Goal: Task Accomplishment & Management: Use online tool/utility

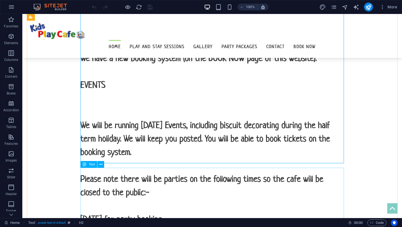
scroll to position [421, 0]
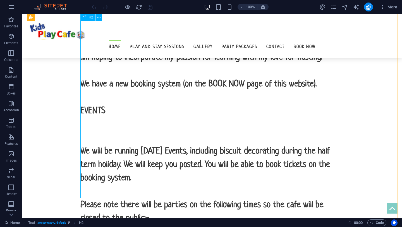
click at [122, 148] on div "Welcome, my name is [PERSON_NAME] and my family and I are delighted to be the n…" at bounding box center [212, 130] width 264 height 322
click at [187, 149] on div "Welcome, my name is [PERSON_NAME] and my family and I are delighted to be the n…" at bounding box center [212, 130] width 264 height 322
click at [186, 146] on div "Welcome, my name is [PERSON_NAME] and my family and I are delighted to be the n…" at bounding box center [212, 130] width 264 height 322
click at [186, 147] on div "Welcome, my name is [PERSON_NAME] and my family and I are delighted to be the n…" at bounding box center [212, 130] width 264 height 322
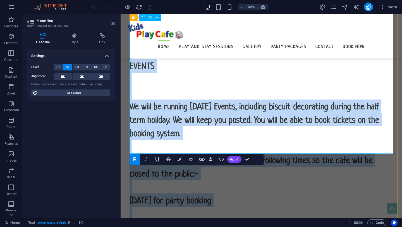
scroll to position [464, 0]
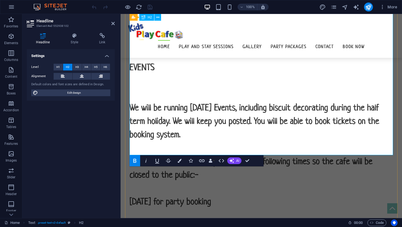
click at [237, 107] on h2 "Welcome, my name is [PERSON_NAME] and my family and I are delighted to be the n…" at bounding box center [262, 87] width 264 height 322
click at [176, 109] on strong "Welcome, my name is [PERSON_NAME] and my family and I are delighted to be the n…" at bounding box center [261, 94] width 262 height 226
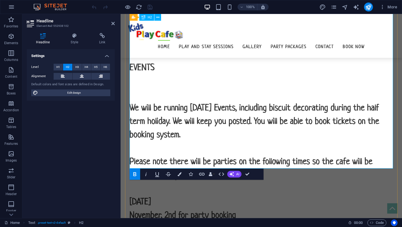
click at [174, 109] on h2 "Welcome, my name is [PERSON_NAME] and my family and I are delighted to be the n…" at bounding box center [262, 93] width 264 height 335
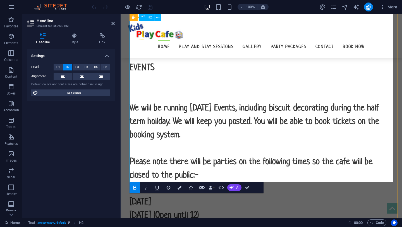
click at [218, 122] on strong "Welcome, my name is [PERSON_NAME] and my family and I are delighted to be the n…" at bounding box center [261, 107] width 262 height 253
click at [238, 134] on strong "Welcome, my name is [PERSON_NAME] and my family and I are delighted to be the n…" at bounding box center [261, 107] width 262 height 253
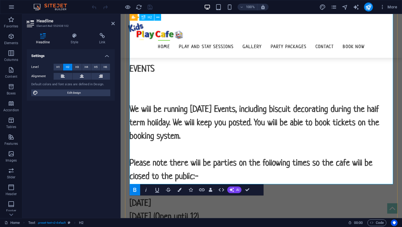
scroll to position [464, 0]
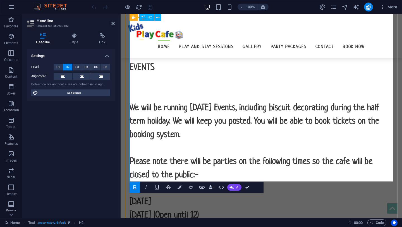
click at [243, 124] on h2 "Welcome, my name is [PERSON_NAME] and my family and I are delighted to be the n…" at bounding box center [262, 100] width 264 height 349
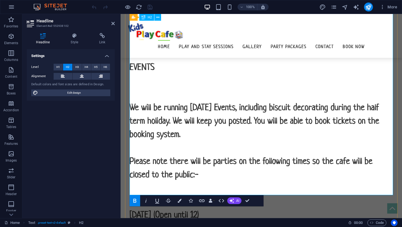
click at [176, 137] on h2 "Welcome, my name is [PERSON_NAME] and my family and I are delighted to be the n…" at bounding box center [262, 107] width 264 height 362
click at [162, 134] on h2 "Welcome, my name is [PERSON_NAME] and my family and I are delighted to be the n…" at bounding box center [262, 107] width 264 height 362
click at [172, 135] on strong "Welcome, my name is [PERSON_NAME] and my family and I are delighted to be the n…" at bounding box center [261, 114] width 262 height 266
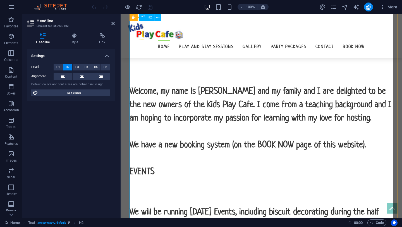
scroll to position [361, 0]
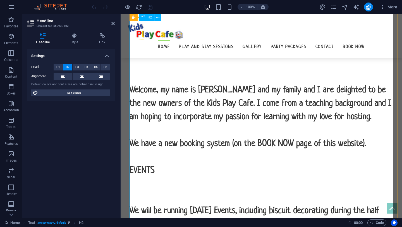
click at [207, 143] on h2 "Welcome, my name is [PERSON_NAME] and my family and I are delighted to be the n…" at bounding box center [262, 210] width 264 height 362
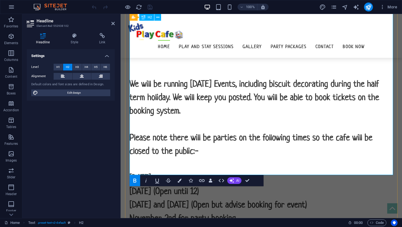
scroll to position [491, 0]
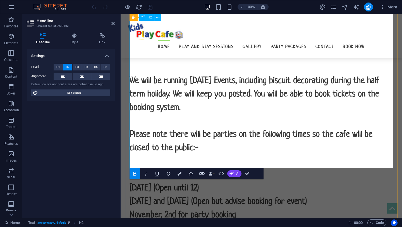
click at [243, 125] on h2 "Welcome, my name is [PERSON_NAME] and my family and I are delighted to be the n…" at bounding box center [262, 80] width 264 height 362
click at [97, 142] on div "Settings Level H1 H2 H3 H4 H5 H6 Alignment Default colors and font sizes are de…" at bounding box center [71, 131] width 88 height 164
click at [246, 121] on h2 "Welcome, my name is [PERSON_NAME] and my family and I are delighted to be the n…" at bounding box center [262, 80] width 264 height 362
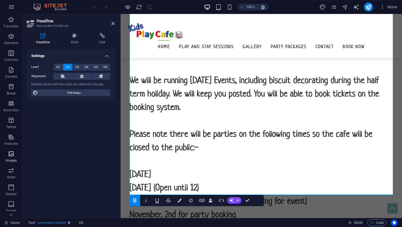
click at [11, 156] on icon "button" at bounding box center [11, 153] width 7 height 7
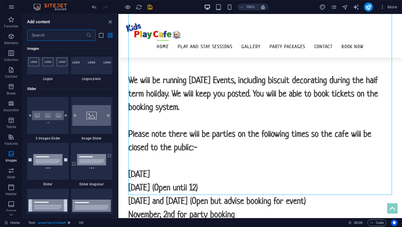
scroll to position [3130, 0]
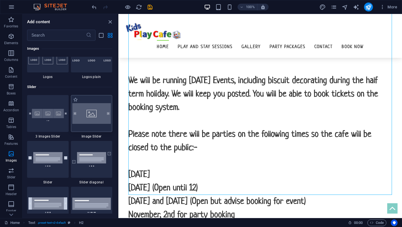
click at [92, 116] on img at bounding box center [91, 113] width 39 height 21
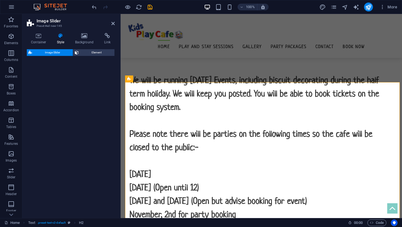
select select "rem"
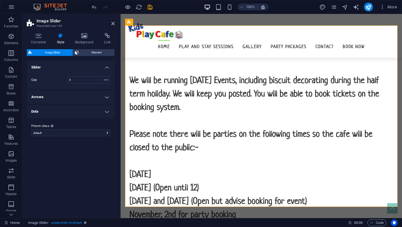
scroll to position [757, 0]
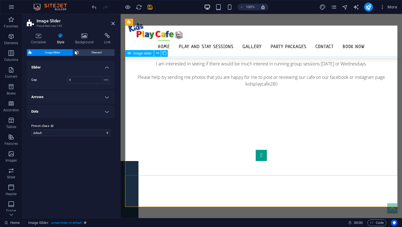
select select "px"
select select "ms"
select select "s"
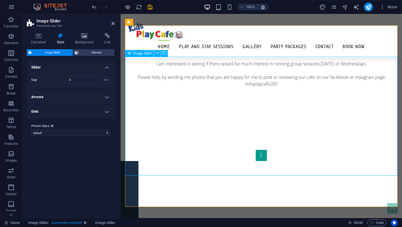
select select "progressive"
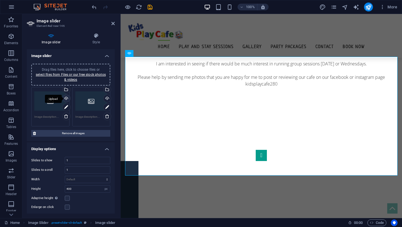
click at [67, 98] on div "Upload" at bounding box center [66, 99] width 8 height 8
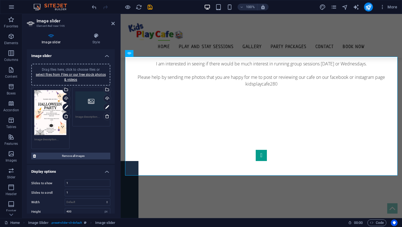
click at [89, 101] on div "Drag files here, click to choose files or select files from Files or our free s…" at bounding box center [91, 101] width 32 height 22
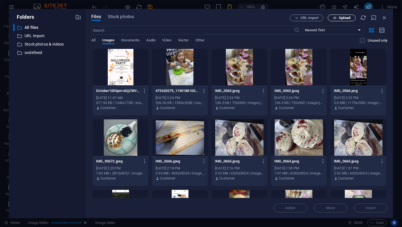
click at [348, 19] on span "Upload" at bounding box center [344, 17] width 11 height 3
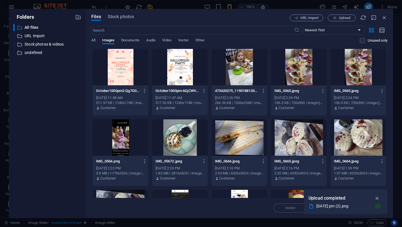
click at [118, 65] on div at bounding box center [121, 67] width 56 height 36
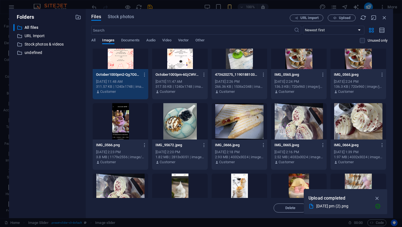
scroll to position [11, 0]
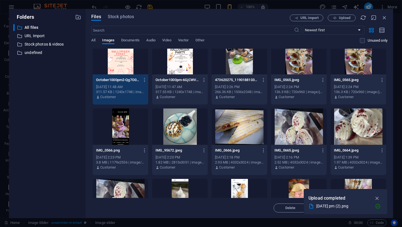
click at [184, 67] on div at bounding box center [180, 56] width 56 height 36
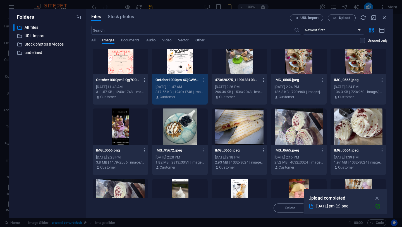
click at [128, 76] on div "October1000pm2-Qg7O04yyH2lihp7_aji-WA.png October1000pm2-Qg7O04yyH2lihp7_aji-WA…" at bounding box center [120, 79] width 49 height 9
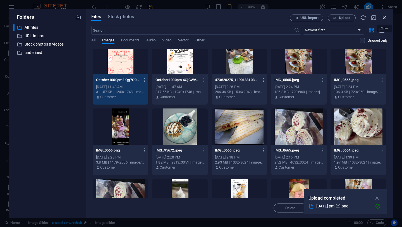
click at [384, 17] on icon "button" at bounding box center [385, 18] width 6 height 6
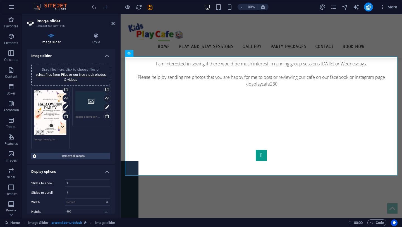
click at [91, 106] on div "Drag files here, click to choose files or select files from Files or our free s…" at bounding box center [91, 101] width 32 height 22
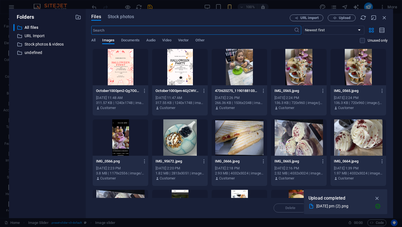
click at [126, 78] on div at bounding box center [121, 67] width 56 height 36
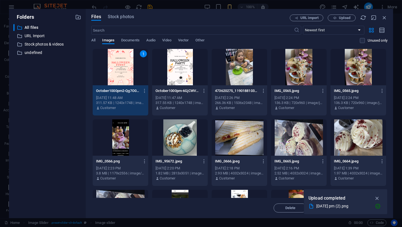
click at [118, 78] on div "1" at bounding box center [121, 67] width 56 height 36
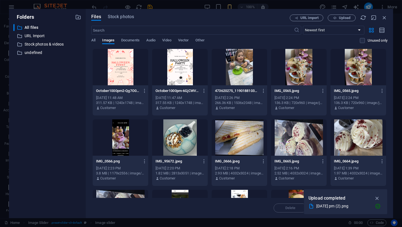
click at [118, 78] on div at bounding box center [121, 67] width 56 height 36
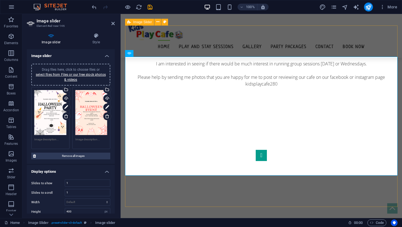
click at [344, 197] on div "1 2 1 2 3 4 5 6" at bounding box center [261, 205] width 273 height 174
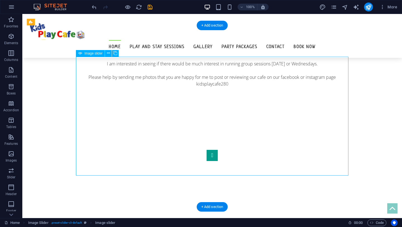
click at [207, 150] on button "Image Slider" at bounding box center [212, 155] width 11 height 11
click at [96, 54] on span "Image slider" at bounding box center [93, 53] width 18 height 3
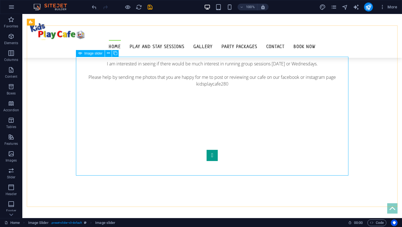
select select "px"
select select "ms"
select select "s"
select select "progressive"
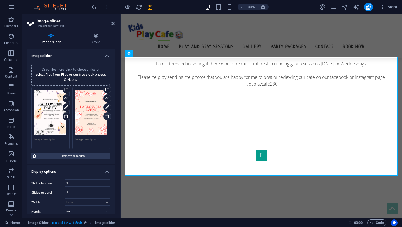
click at [106, 116] on icon at bounding box center [107, 116] width 4 height 4
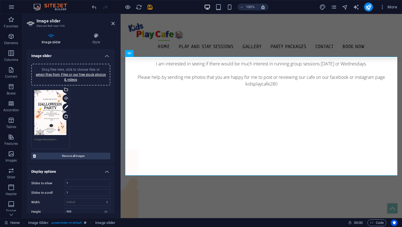
click at [54, 120] on div "Drag files here, click to choose files or select files from Files or our free s…" at bounding box center [50, 112] width 32 height 45
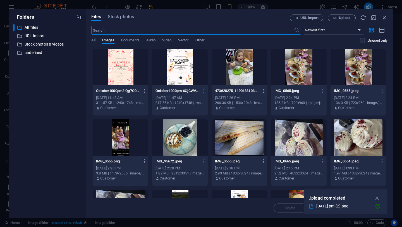
click at [181, 64] on div at bounding box center [180, 67] width 56 height 36
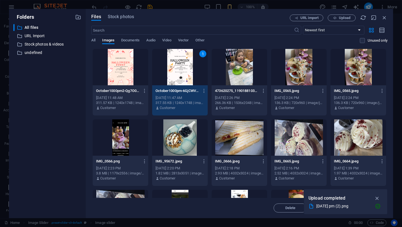
click at [119, 77] on div at bounding box center [121, 67] width 56 height 36
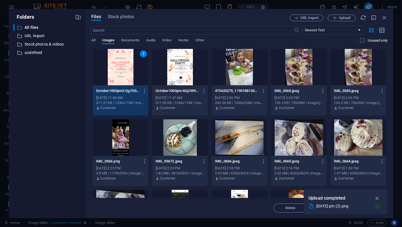
click at [179, 76] on div at bounding box center [180, 67] width 56 height 36
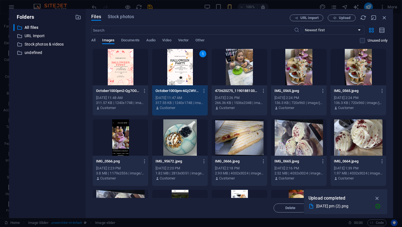
click at [124, 77] on div at bounding box center [121, 67] width 56 height 36
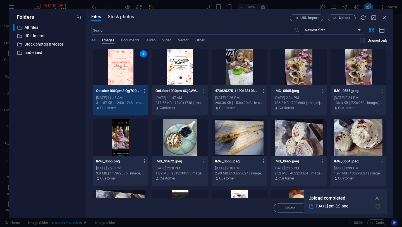
click at [113, 16] on span "Stock photos" at bounding box center [121, 16] width 26 height 7
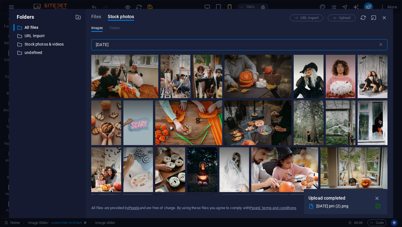
scroll to position [101, 0]
type input "[DATE]"
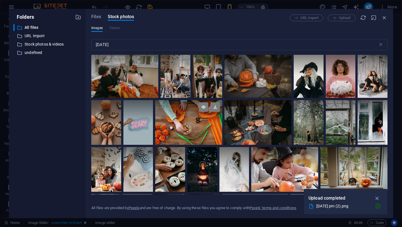
click at [192, 128] on div at bounding box center [188, 122] width 67 height 45
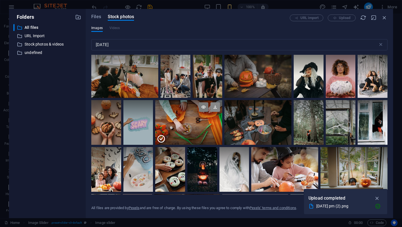
click at [215, 106] on icon at bounding box center [216, 107] width 10 height 10
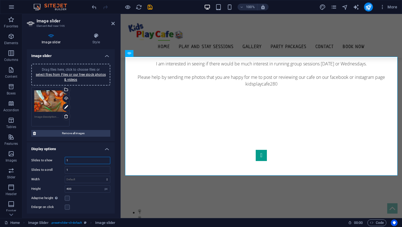
click at [90, 161] on input "1" at bounding box center [87, 160] width 45 height 7
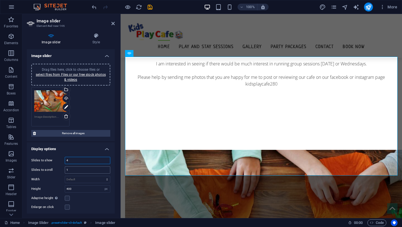
type input "4"
click at [85, 172] on input "1" at bounding box center [87, 170] width 45 height 7
type input "4"
click at [92, 113] on div "Drag files here, click to choose files or select files from Files or our free s…" at bounding box center [71, 107] width 82 height 42
click at [85, 133] on span "Remove all images" at bounding box center [73, 133] width 71 height 7
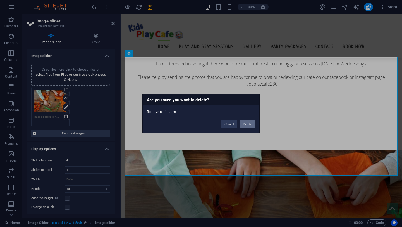
click at [249, 124] on button "Delete" at bounding box center [248, 124] width 16 height 8
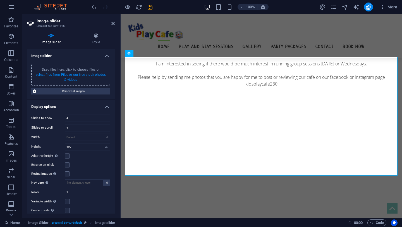
click at [81, 75] on link "select files from Files or our free stock photos & videos" at bounding box center [71, 77] width 70 height 9
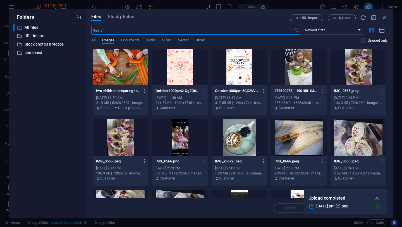
type input "1"
click at [128, 72] on div at bounding box center [121, 67] width 56 height 36
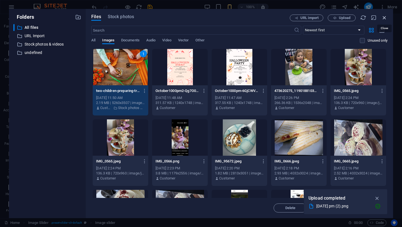
click at [385, 18] on icon "button" at bounding box center [385, 18] width 6 height 6
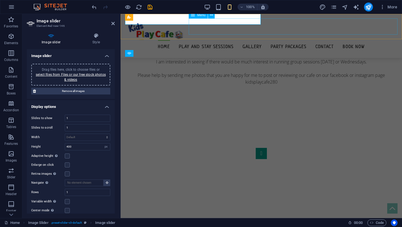
type input "4"
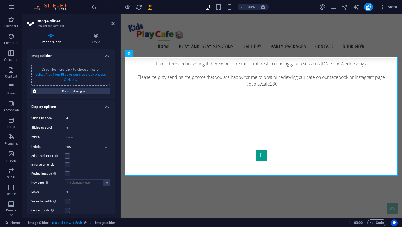
click at [73, 75] on link "select files from Files or our free stock photos & videos" at bounding box center [71, 77] width 70 height 9
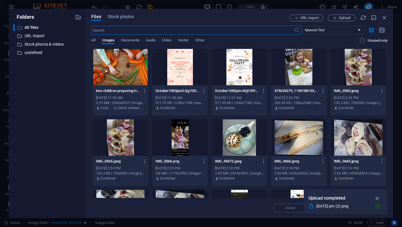
type input "1"
click at [132, 69] on div at bounding box center [121, 67] width 56 height 36
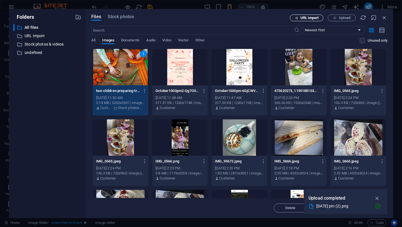
click at [312, 19] on span "URL import" at bounding box center [310, 17] width 18 height 3
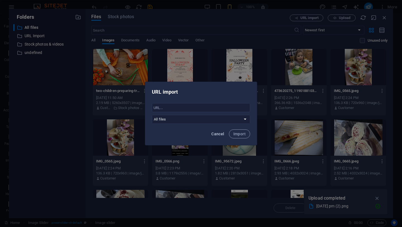
click at [222, 135] on span "Cancel" at bounding box center [218, 134] width 13 height 4
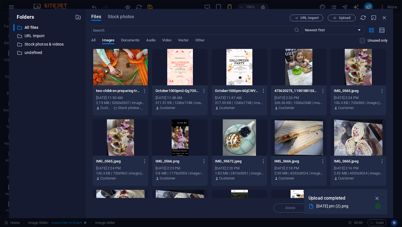
click at [132, 75] on div at bounding box center [121, 67] width 56 height 36
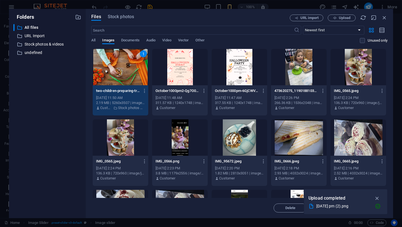
click at [232, 82] on div at bounding box center [240, 67] width 56 height 36
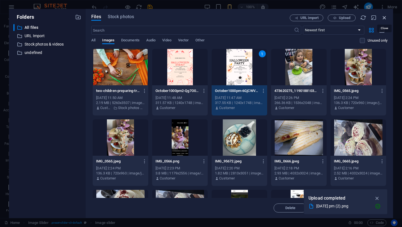
click at [385, 17] on icon "button" at bounding box center [385, 18] width 6 height 6
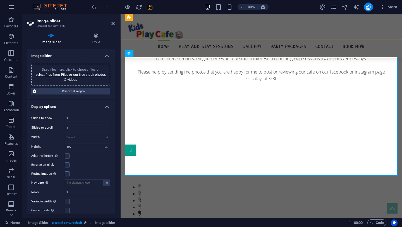
type input "4"
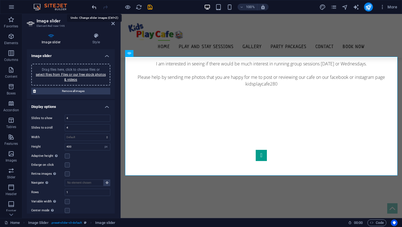
click at [93, 6] on icon "undo" at bounding box center [94, 7] width 6 height 6
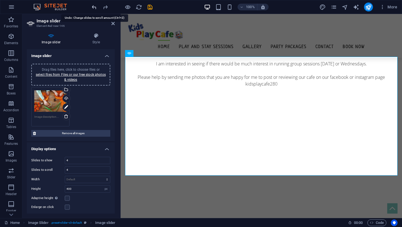
click at [93, 6] on icon "undo" at bounding box center [94, 7] width 6 height 6
type input "1"
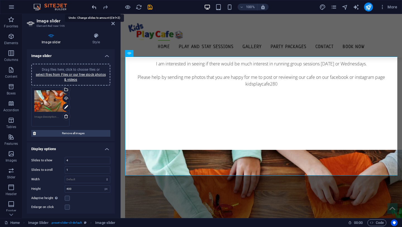
click at [93, 6] on icon "undo" at bounding box center [94, 7] width 6 height 6
type input "1"
click at [93, 6] on icon "undo" at bounding box center [94, 7] width 6 height 6
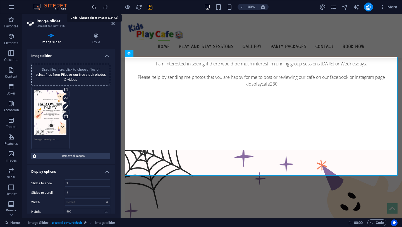
click at [93, 6] on icon "undo" at bounding box center [94, 7] width 6 height 6
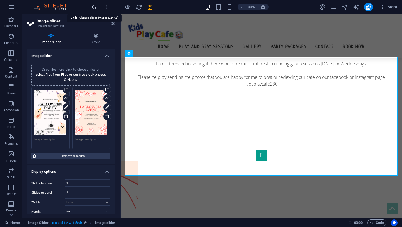
click at [93, 6] on icon "undo" at bounding box center [94, 7] width 6 height 6
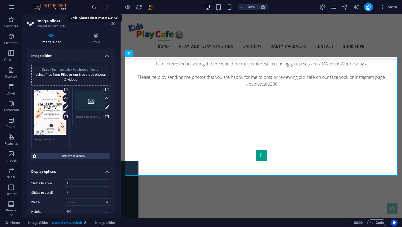
click at [93, 6] on icon "undo" at bounding box center [94, 7] width 6 height 6
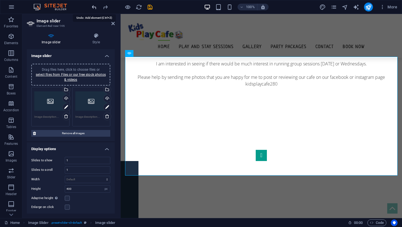
click at [93, 6] on icon "undo" at bounding box center [94, 7] width 6 height 6
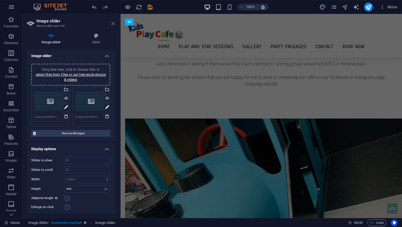
click at [112, 24] on icon at bounding box center [113, 23] width 3 height 4
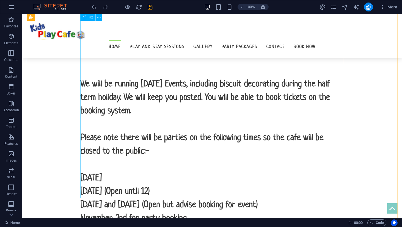
scroll to position [489, 0]
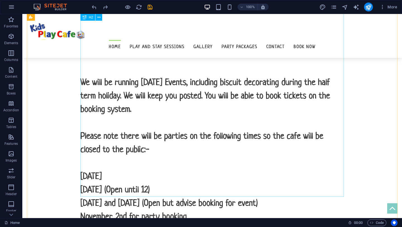
click at [147, 163] on div "Welcome, my name is [PERSON_NAME] and my family and I are delighted to be the n…" at bounding box center [212, 95] width 264 height 389
drag, startPoint x: 147, startPoint y: 196, endPoint x: 145, endPoint y: 151, distance: 45.6
click at [145, 151] on div "Welcome, my name is [PERSON_NAME] and my family and I are delighted to be the n…" at bounding box center [212, 127] width 273 height 516
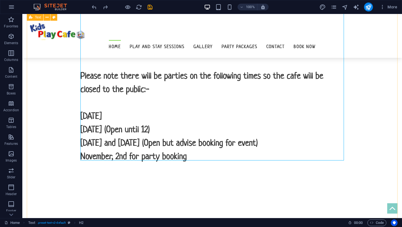
scroll to position [551, 0]
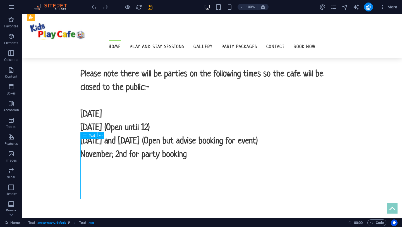
click at [338, 106] on div "Welcome, my name is [PERSON_NAME] and my family and I are delighted to be the n…" at bounding box center [212, 32] width 264 height 389
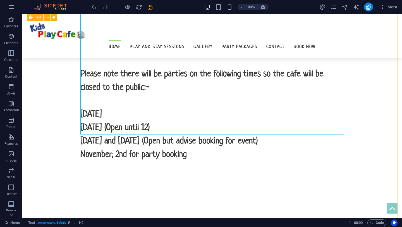
click at [54, 103] on div "Welcome, my name is [PERSON_NAME] and my family and I are delighted to be the n…" at bounding box center [212, 65] width 371 height 516
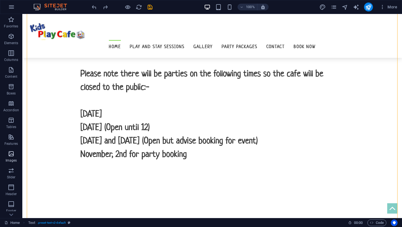
click at [11, 154] on icon "button" at bounding box center [11, 153] width 7 height 7
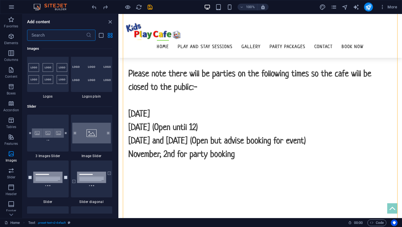
scroll to position [3111, 0]
click at [42, 135] on img at bounding box center [48, 133] width 39 height 26
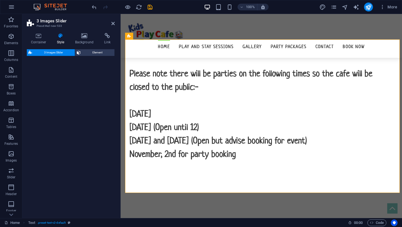
select select "rem"
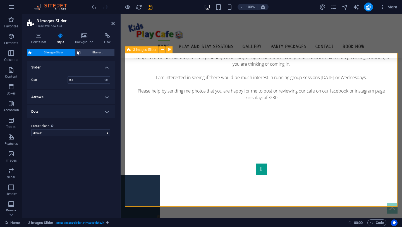
scroll to position [765, 0]
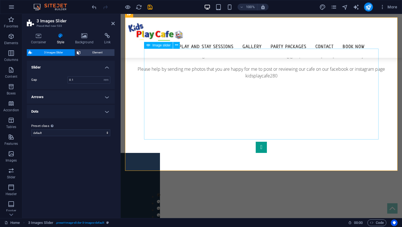
select select "px"
select select "ms"
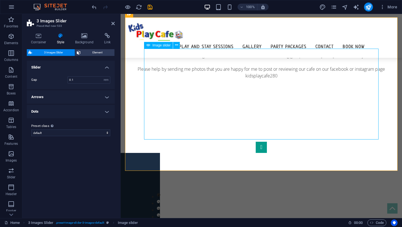
select select "s"
select select "progressive"
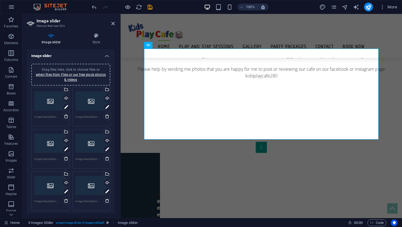
click at [49, 103] on div "Drag files here, click to choose files or select files from Files or our free s…" at bounding box center [50, 101] width 32 height 22
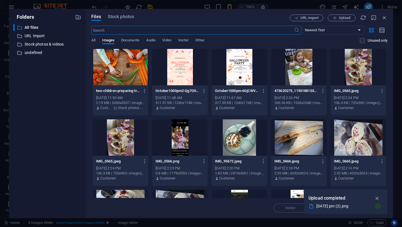
scroll to position [592, 0]
click at [236, 63] on div at bounding box center [240, 67] width 56 height 36
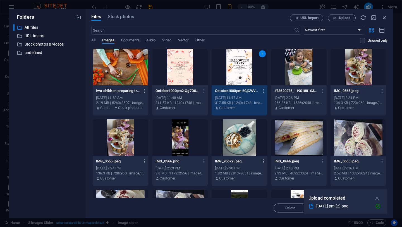
click at [193, 77] on div at bounding box center [180, 67] width 56 height 36
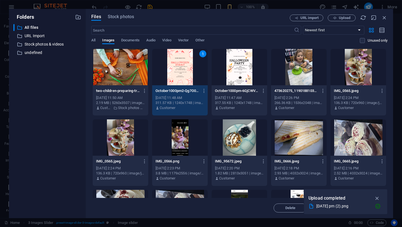
click at [242, 62] on div at bounding box center [240, 67] width 56 height 36
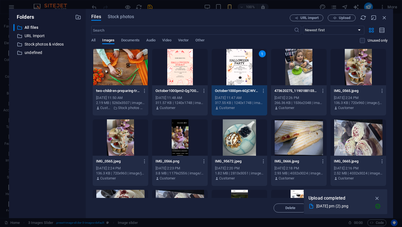
click at [187, 72] on div at bounding box center [180, 67] width 56 height 36
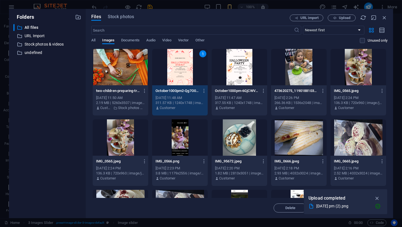
click at [239, 71] on div at bounding box center [240, 67] width 56 height 36
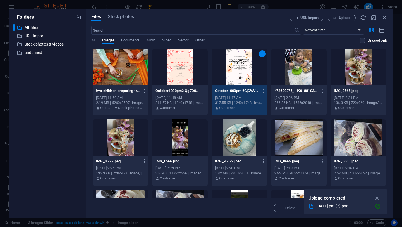
click at [184, 73] on div at bounding box center [180, 67] width 56 height 36
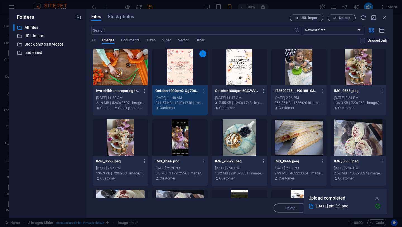
click at [238, 65] on div at bounding box center [240, 67] width 56 height 36
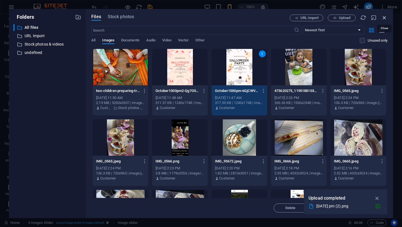
click at [385, 17] on icon "button" at bounding box center [385, 18] width 6 height 6
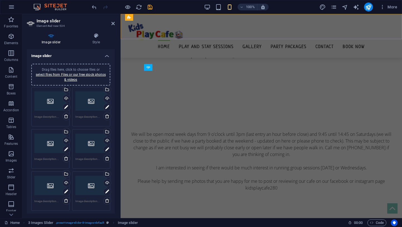
scroll to position [743, 0]
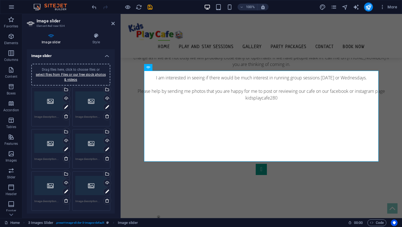
click at [52, 98] on div "Drag files here, click to choose files or select files from Files or our free s…" at bounding box center [50, 101] width 32 height 22
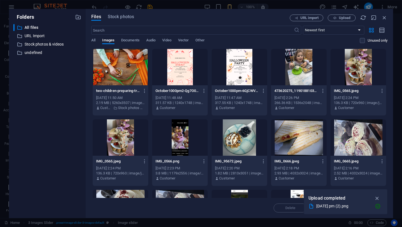
click at [236, 67] on div at bounding box center [240, 67] width 56 height 36
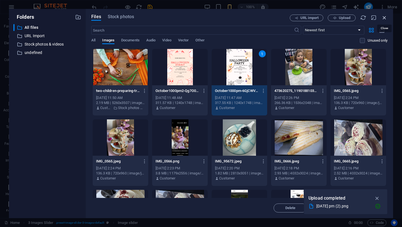
click at [385, 16] on icon "button" at bounding box center [385, 18] width 6 height 6
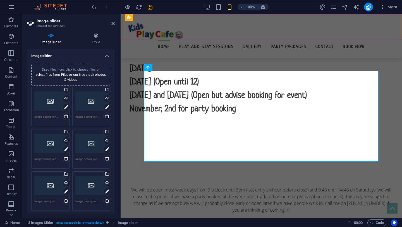
scroll to position [743, 0]
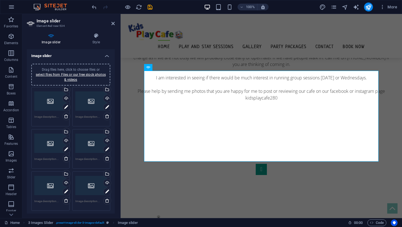
click at [46, 109] on div "Drag files here, click to choose files or select files from Files or our free s…" at bounding box center [50, 101] width 32 height 22
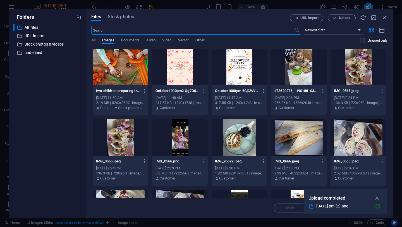
scroll to position [592, 0]
click at [239, 71] on div at bounding box center [240, 67] width 56 height 36
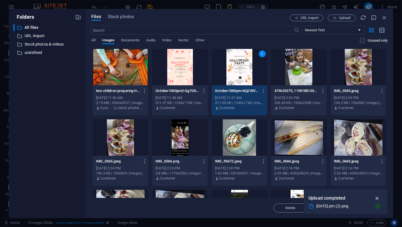
click at [378, 198] on icon "button" at bounding box center [377, 198] width 6 height 6
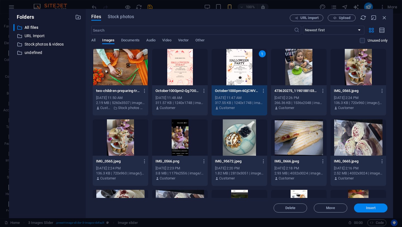
click at [366, 208] on span "Insert" at bounding box center [371, 207] width 29 height 3
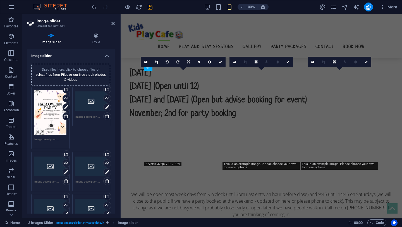
scroll to position [743, 0]
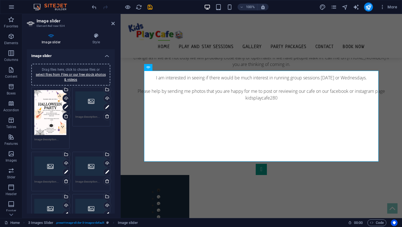
click at [90, 105] on div "Drag files here, click to choose files or select files from Files or our free s…" at bounding box center [91, 101] width 32 height 22
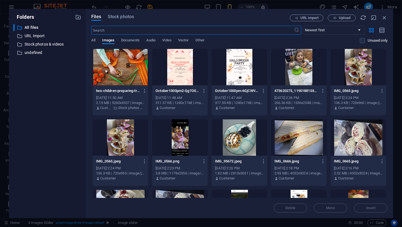
scroll to position [592, 0]
click at [178, 77] on div at bounding box center [180, 67] width 56 height 36
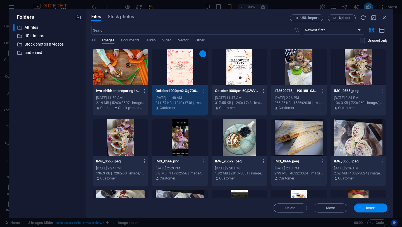
drag, startPoint x: 375, startPoint y: 209, endPoint x: 234, endPoint y: 186, distance: 143.0
click at [375, 209] on span "Insert" at bounding box center [371, 207] width 10 height 3
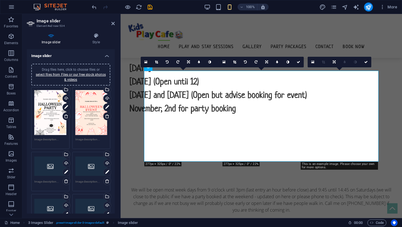
scroll to position [743, 0]
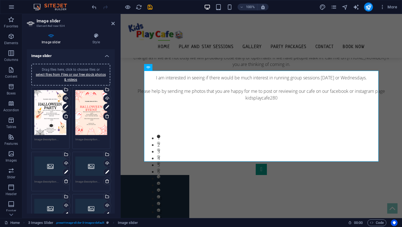
click at [50, 163] on div "Drag files here, click to choose files or select files from Files or our free s…" at bounding box center [50, 166] width 32 height 22
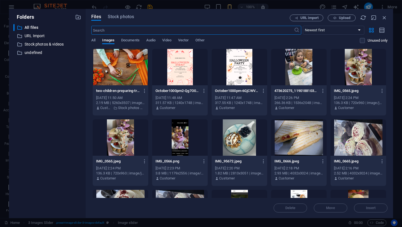
scroll to position [592, 0]
click at [123, 72] on div at bounding box center [121, 67] width 56 height 36
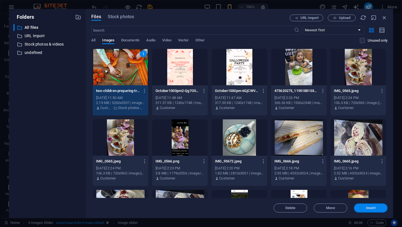
drag, startPoint x: 374, startPoint y: 207, endPoint x: 203, endPoint y: 201, distance: 170.9
click at [374, 207] on span "Insert" at bounding box center [371, 207] width 10 height 3
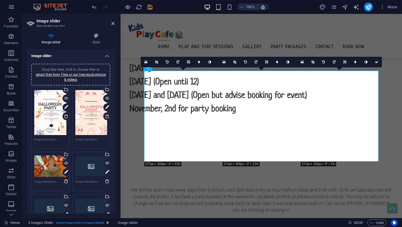
scroll to position [743, 0]
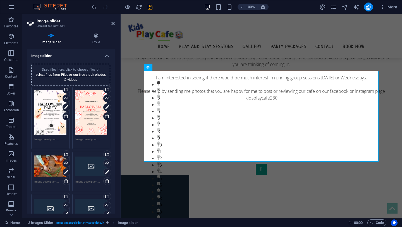
click at [86, 170] on div "Drag files here, click to choose files or select files from Files or our free s…" at bounding box center [91, 166] width 32 height 22
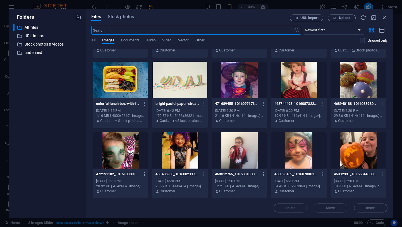
scroll to position [551, 0]
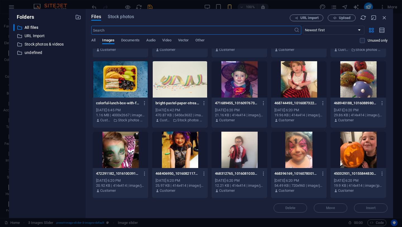
click at [236, 83] on div at bounding box center [240, 79] width 56 height 36
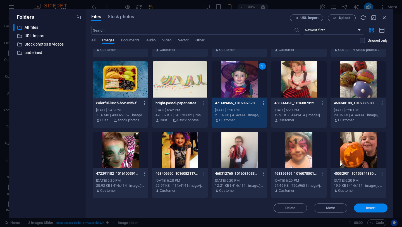
click at [372, 207] on span "Insert" at bounding box center [371, 207] width 10 height 3
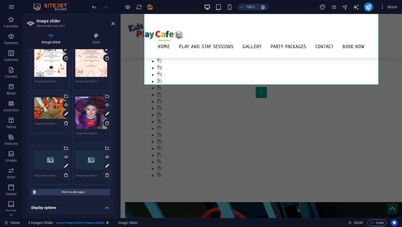
scroll to position [67, 0]
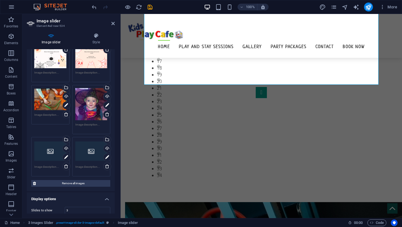
click at [55, 150] on div "Drag files here, click to choose files or select files from Files or our free s…" at bounding box center [50, 151] width 32 height 22
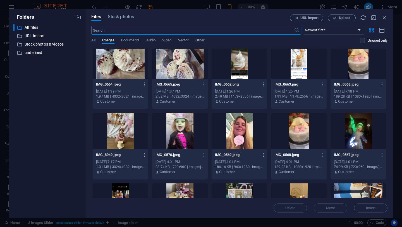
scroll to position [149, 0]
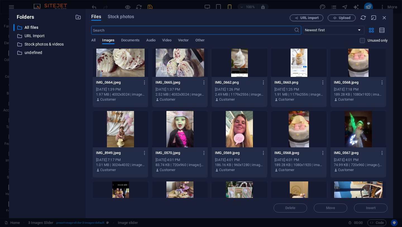
click at [181, 136] on div at bounding box center [180, 129] width 56 height 36
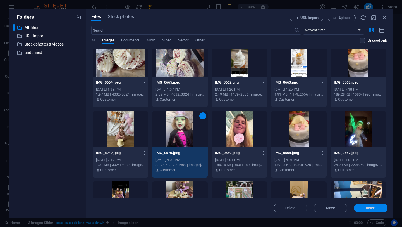
click at [371, 207] on span "Insert" at bounding box center [371, 207] width 10 height 3
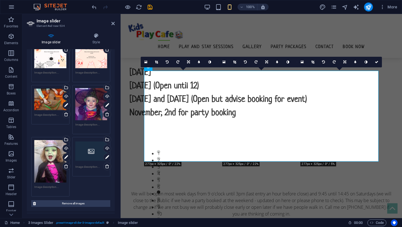
scroll to position [743, 0]
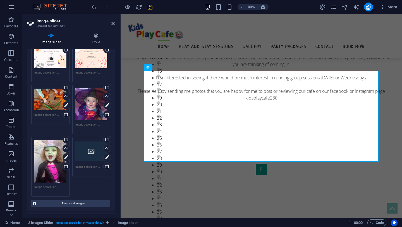
click at [83, 150] on div "Drag files here, click to choose files or select files from Files or our free s…" at bounding box center [91, 151] width 32 height 22
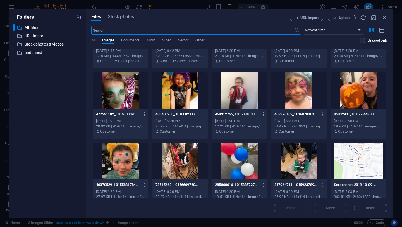
scroll to position [605, 0]
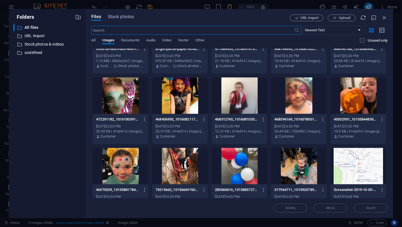
click at [243, 101] on div at bounding box center [240, 95] width 56 height 36
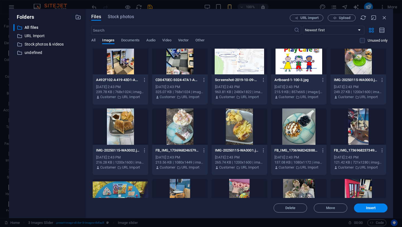
scroll to position [1138, 0]
drag, startPoint x: 367, startPoint y: 207, endPoint x: 240, endPoint y: 195, distance: 127.4
click at [367, 207] on span "Insert" at bounding box center [371, 207] width 10 height 3
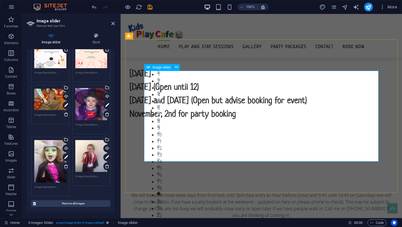
type input "1"
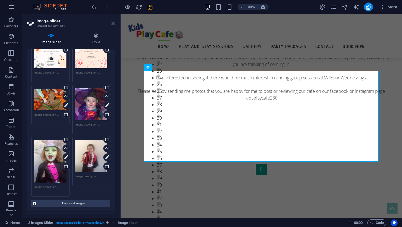
click at [113, 23] on icon at bounding box center [113, 23] width 3 height 4
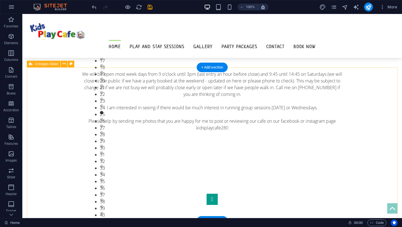
scroll to position [709, 0]
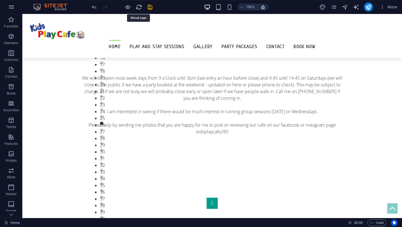
click at [139, 8] on icon "reload" at bounding box center [139, 7] width 6 height 6
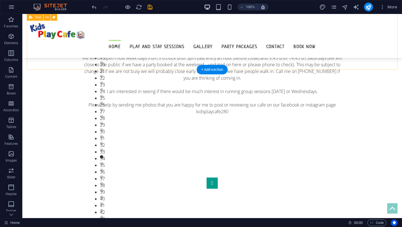
scroll to position [745, 0]
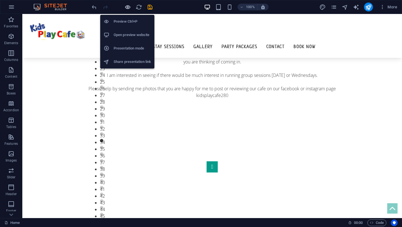
click at [125, 8] on icon "button" at bounding box center [128, 7] width 6 height 6
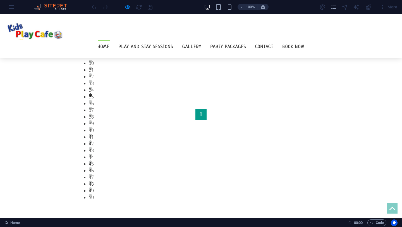
scroll to position [804, 0]
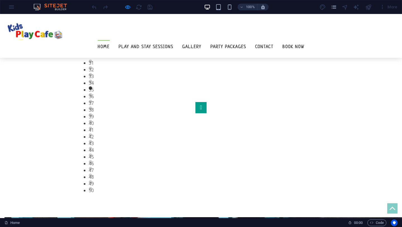
click at [185, 90] on ul "1 2 3 4 5 6 7 8 9 10 11 12 13 14 15 16 17 18 19 20 21 22 23 24 25 26 27 28 29 3…" at bounding box center [201, 25] width 250 height 335
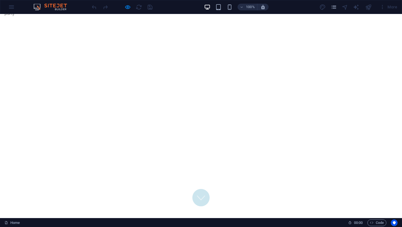
scroll to position [10, 0]
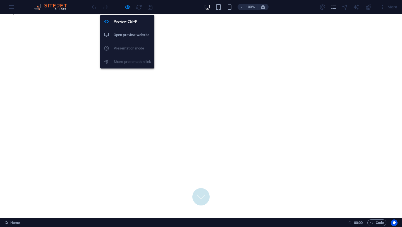
drag, startPoint x: 128, startPoint y: 7, endPoint x: 128, endPoint y: 38, distance: 31.0
click at [128, 38] on body "Kids Play Cafe Home Favorites Elements Columns Content Boxes Accordion Tables F…" at bounding box center [201, 113] width 402 height 227
click at [128, 38] on h6 "Open preview website" at bounding box center [132, 35] width 37 height 7
click at [128, 5] on icon "button" at bounding box center [128, 7] width 6 height 6
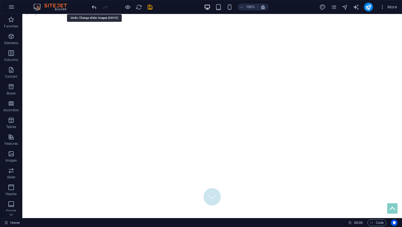
click at [95, 7] on icon "undo" at bounding box center [94, 7] width 6 height 6
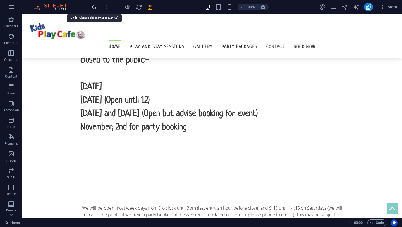
scroll to position [743, 0]
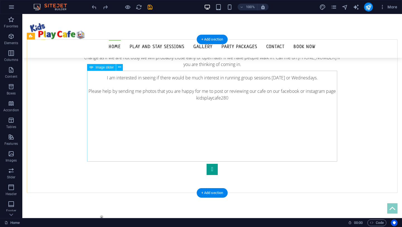
click at [276, 164] on div "1 2 3 4 5 6" at bounding box center [212, 206] width 250 height 84
select select "px"
select select "ms"
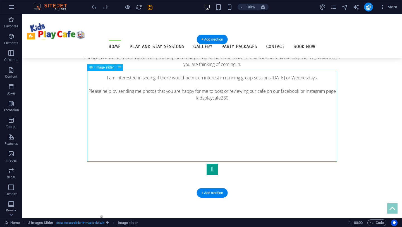
select select "s"
select select "progressive"
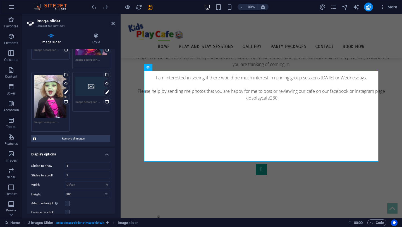
scroll to position [153, 0]
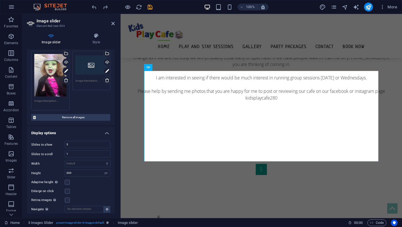
click at [84, 65] on div "Drag files here, click to choose files or select files from Files or our free s…" at bounding box center [91, 65] width 32 height 22
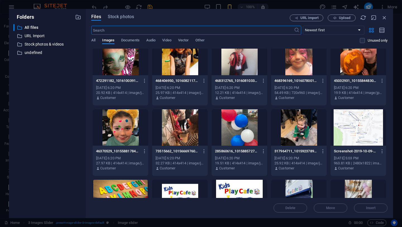
scroll to position [646, 0]
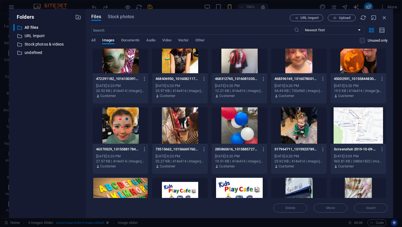
click at [184, 135] on div at bounding box center [180, 125] width 56 height 36
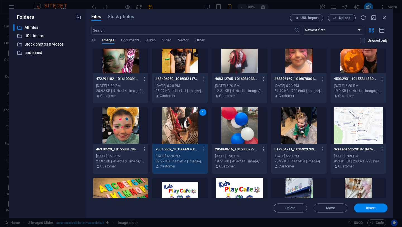
click at [370, 208] on span "Insert" at bounding box center [371, 207] width 10 height 3
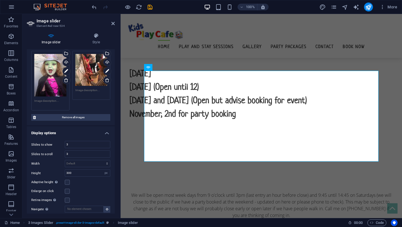
type input "1"
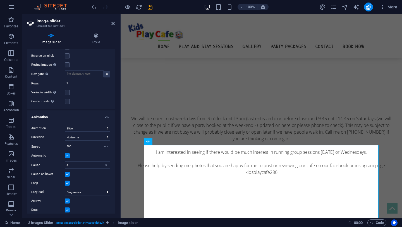
scroll to position [290, 0]
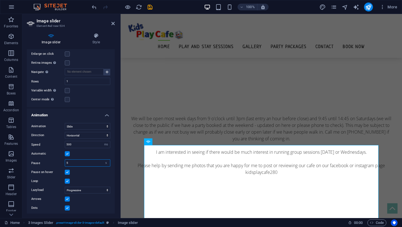
click at [90, 163] on input "5" at bounding box center [87, 163] width 45 height 7
click at [94, 174] on div "Animation Slide Fade Direction Horizontal Vertical Speed 500 s ms Automatic Pau…" at bounding box center [71, 166] width 88 height 97
click at [107, 69] on button at bounding box center [107, 72] width 7 height 7
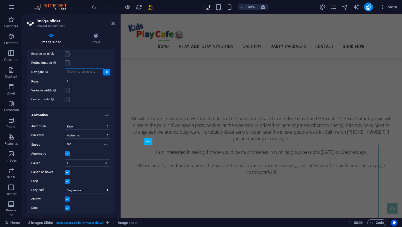
click at [95, 70] on input "Navigate Select another slider to be navigated by this one" at bounding box center [84, 71] width 39 height 7
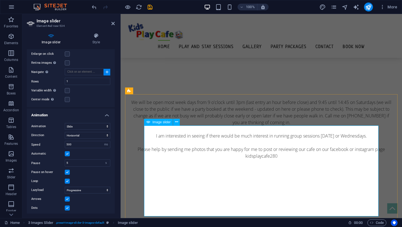
scroll to position [686, 0]
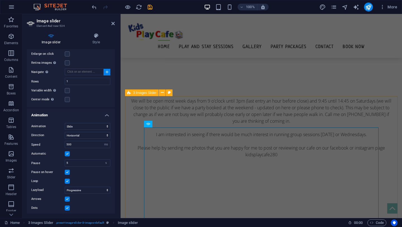
click at [155, 93] on span "3 Images Slider" at bounding box center [144, 92] width 23 height 3
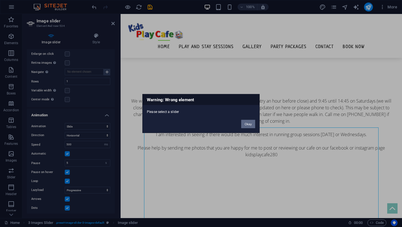
click at [246, 125] on button "Okay" at bounding box center [248, 124] width 14 height 8
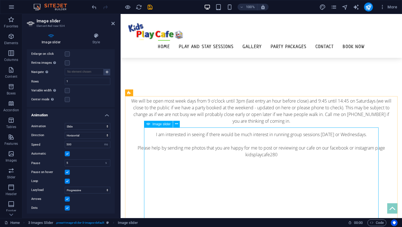
click at [152, 124] on div "Image slider" at bounding box center [158, 124] width 29 height 7
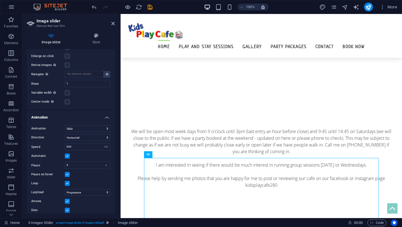
scroll to position [290, 0]
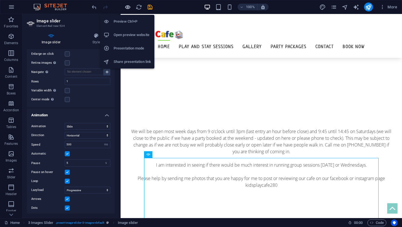
click at [128, 7] on icon "button" at bounding box center [128, 7] width 6 height 6
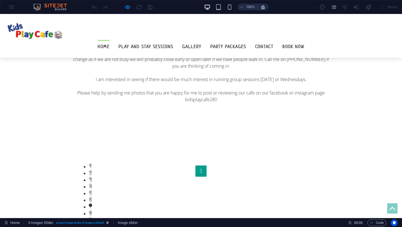
scroll to position [743, 0]
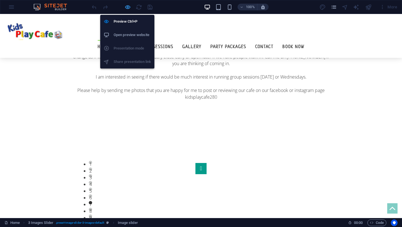
click at [127, 6] on icon "button" at bounding box center [128, 7] width 6 height 6
select select "px"
select select "ms"
select select "s"
select select "progressive"
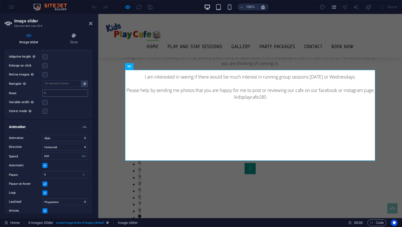
scroll to position [288, 0]
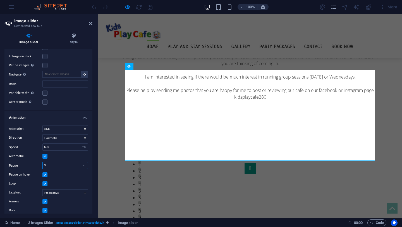
click at [64, 164] on input "5" at bounding box center [65, 165] width 45 height 7
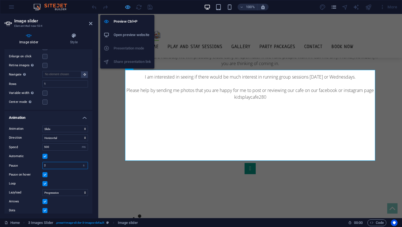
type input "2"
click at [130, 8] on icon "button" at bounding box center [128, 7] width 6 height 6
click at [126, 24] on h6 "Preview Ctrl+P" at bounding box center [132, 21] width 37 height 7
click at [124, 22] on h6 "Preview Ctrl+P" at bounding box center [132, 21] width 37 height 7
click at [123, 36] on h6 "Open preview website" at bounding box center [132, 35] width 37 height 7
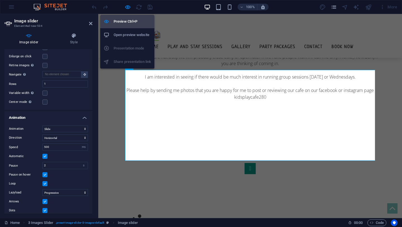
click at [122, 22] on h6 "Preview Ctrl+P" at bounding box center [132, 21] width 37 height 7
click at [123, 36] on h6 "Open preview website" at bounding box center [132, 35] width 37 height 7
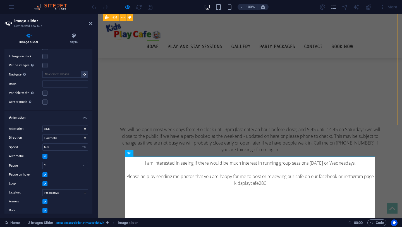
scroll to position [658, 0]
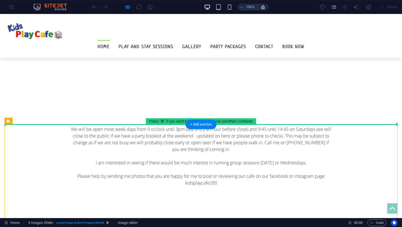
drag, startPoint x: 85, startPoint y: 143, endPoint x: 184, endPoint y: 117, distance: 102.2
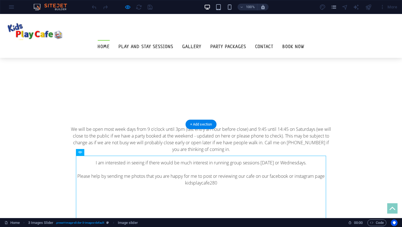
drag, startPoint x: 168, startPoint y: 174, endPoint x: 168, endPoint y: 143, distance: 30.5
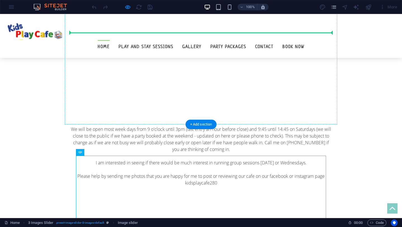
drag, startPoint x: 79, startPoint y: 166, endPoint x: 79, endPoint y: 58, distance: 107.6
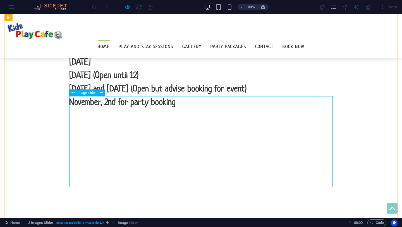
scroll to position [606, 0]
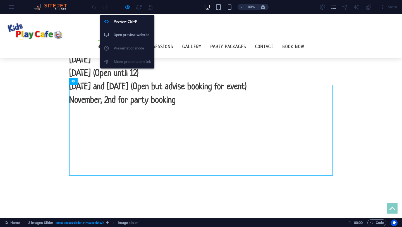
click at [123, 38] on h6 "Open preview website" at bounding box center [132, 35] width 37 height 7
click at [128, 7] on icon "button" at bounding box center [128, 7] width 6 height 6
click at [128, 8] on icon "button" at bounding box center [128, 7] width 6 height 6
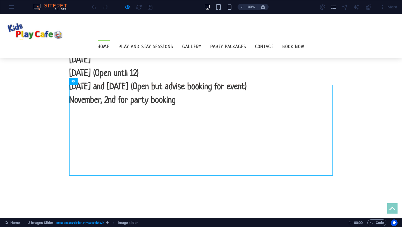
click at [299, 8] on div "100% More" at bounding box center [245, 7] width 309 height 9
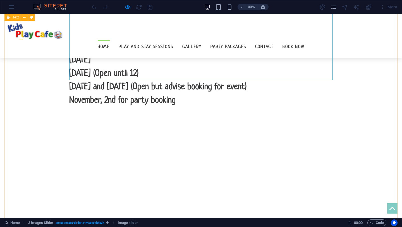
click at [359, 69] on div "Welcome, my name is [PERSON_NAME] and my family and I are delighted to be the n…" at bounding box center [200, 53] width 393 height 600
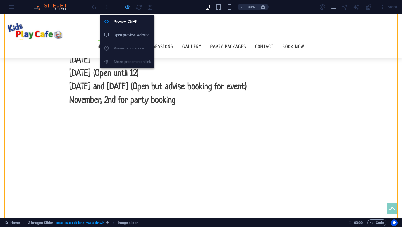
click at [127, 8] on icon "button" at bounding box center [128, 7] width 6 height 6
click at [127, 37] on h6 "Open preview website" at bounding box center [132, 35] width 37 height 7
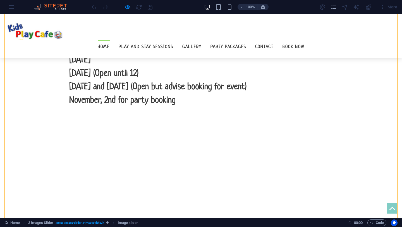
click at [154, 8] on div "100% More" at bounding box center [245, 7] width 309 height 9
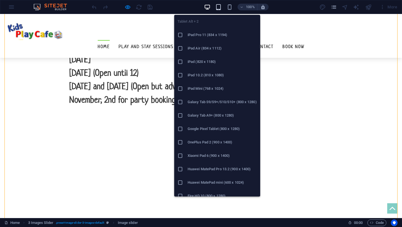
click at [219, 5] on icon "button" at bounding box center [218, 7] width 6 height 6
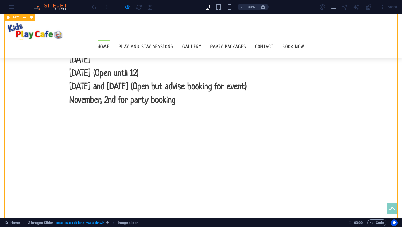
click at [32, 75] on div "Welcome, my name is [PERSON_NAME] and my family and I are delighted to be the n…" at bounding box center [200, 53] width 393 height 600
click at [337, 7] on icon "pages" at bounding box center [334, 7] width 6 height 6
click at [242, 40] on nav "Home Play and Stay Sessions Gallery Party Packages Contact Book now" at bounding box center [200, 46] width 393 height 13
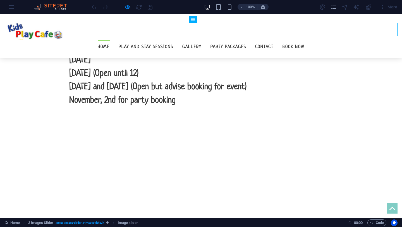
click at [149, 8] on div at bounding box center [122, 7] width 63 height 9
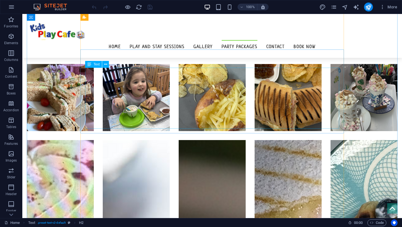
scroll to position [2108, 0]
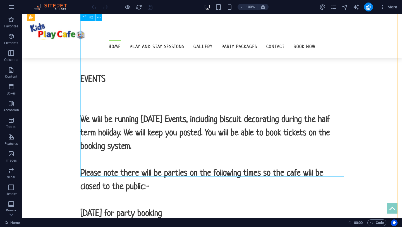
scroll to position [461, 0]
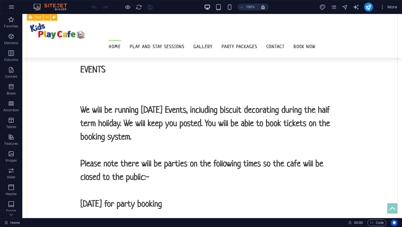
click at [350, 157] on div "Welcome, my name is Jenny and my family and I are delighted to be the new owner…" at bounding box center [212, 121] width 371 height 449
click at [77, 160] on div "Welcome, my name is Jenny and my family and I are delighted to be the new owner…" at bounding box center [212, 121] width 371 height 449
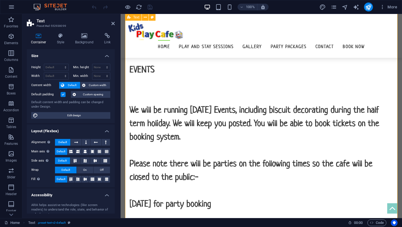
click at [128, 160] on div "Welcome, my name is Jenny and my family and I are delighted to be the new owner…" at bounding box center [261, 121] width 273 height 449
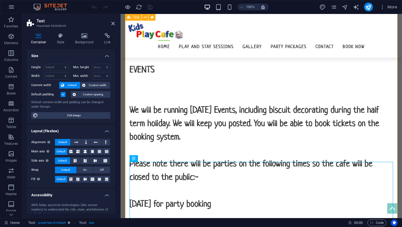
click at [128, 163] on div "Welcome, my name is Jenny and my family and I are delighted to be the new owner…" at bounding box center [261, 121] width 273 height 449
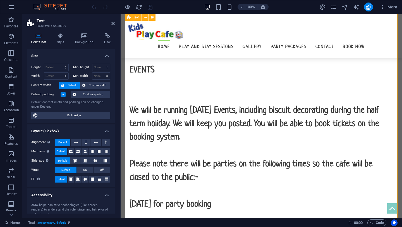
click at [128, 161] on div "Welcome, my name is Jenny and my family and I are delighted to be the new owner…" at bounding box center [261, 121] width 273 height 449
click at [11, 170] on icon "button" at bounding box center [11, 170] width 7 height 7
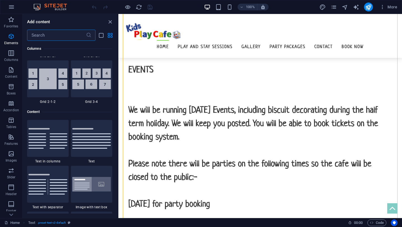
scroll to position [3168, 0]
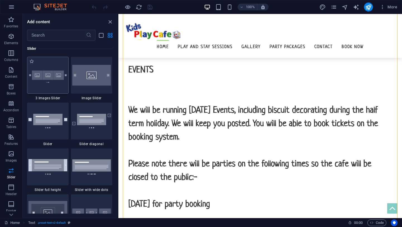
click at [51, 79] on img at bounding box center [48, 75] width 39 height 26
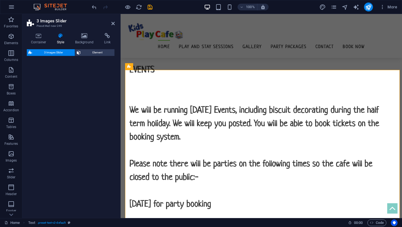
select select "rem"
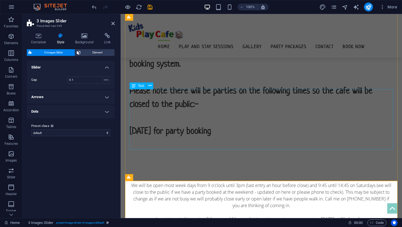
scroll to position [535, 0]
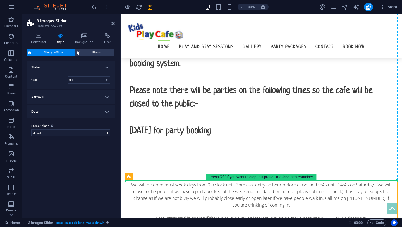
drag, startPoint x: 136, startPoint y: 186, endPoint x: 131, endPoint y: 84, distance: 102.4
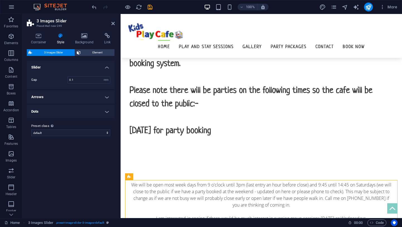
click at [131, 177] on div at bounding box center [262, 179] width 264 height 4
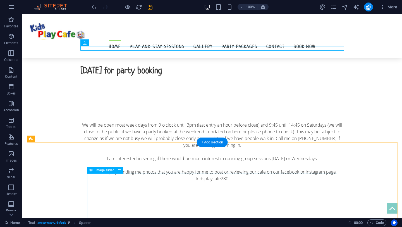
scroll to position [618, 0]
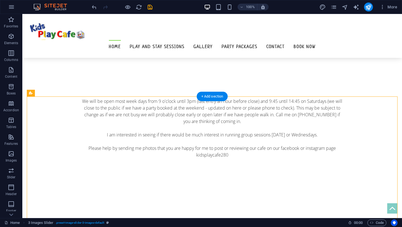
drag, startPoint x: 151, startPoint y: 164, endPoint x: 151, endPoint y: 100, distance: 64.6
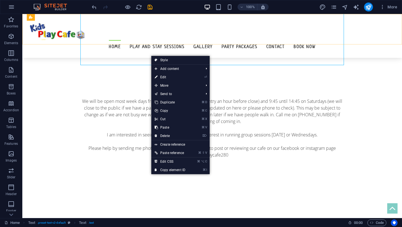
drag, startPoint x: 151, startPoint y: 53, endPoint x: 151, endPoint y: 42, distance: 11.5
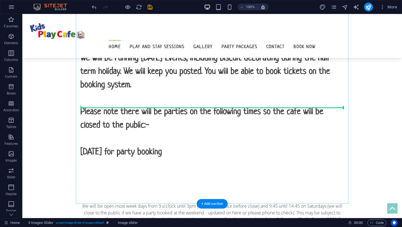
scroll to position [511, 0]
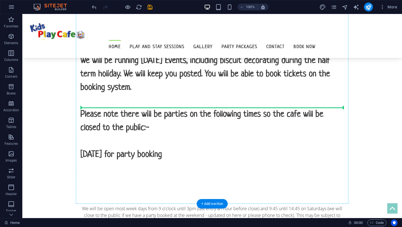
drag, startPoint x: 132, startPoint y: 138, endPoint x: 107, endPoint y: 101, distance: 44.7
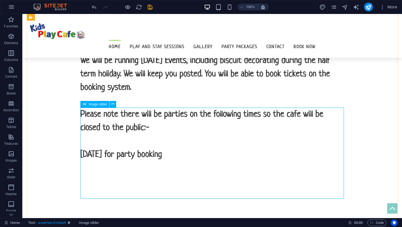
select select "px"
select select "ms"
select select "s"
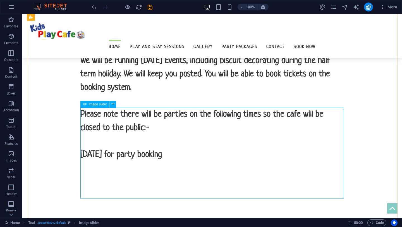
select select "progressive"
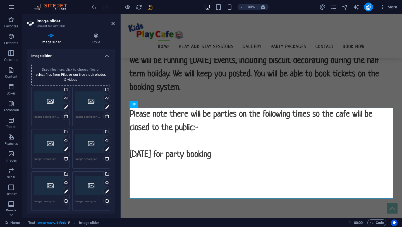
click at [47, 107] on div "Drag files here, click to choose files or select files from Files or our free s…" at bounding box center [50, 101] width 32 height 22
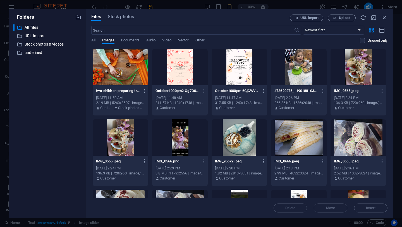
click at [128, 72] on div at bounding box center [121, 67] width 56 height 36
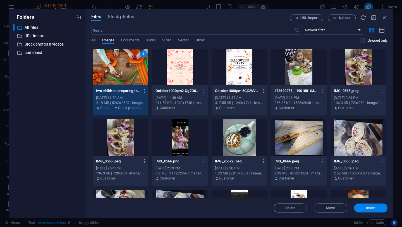
drag, startPoint x: 369, startPoint y: 208, endPoint x: 60, endPoint y: 196, distance: 309.1
click at [369, 208] on span "Insert" at bounding box center [371, 207] width 10 height 3
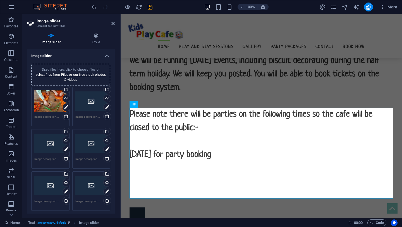
click at [95, 96] on div "Drag files here, click to choose files or select files from Files or our free s…" at bounding box center [91, 101] width 32 height 22
click at [94, 101] on div "Drag files here, click to choose files or select files from Files or our free s…" at bounding box center [91, 101] width 32 height 22
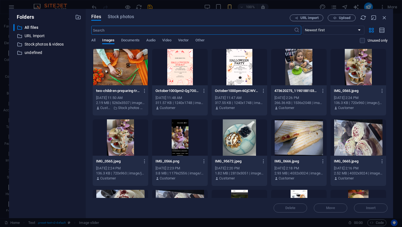
click at [186, 68] on div at bounding box center [180, 67] width 56 height 36
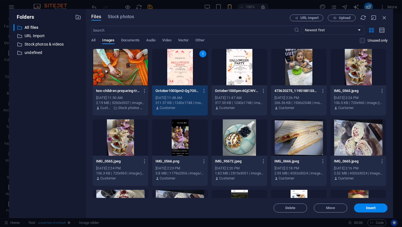
click at [183, 71] on div "1" at bounding box center [180, 67] width 56 height 36
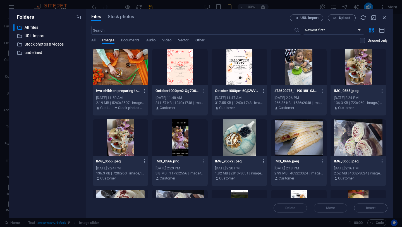
drag, startPoint x: 183, startPoint y: 71, endPoint x: 48, endPoint y: 73, distance: 135.0
click at [183, 71] on div at bounding box center [180, 67] width 56 height 36
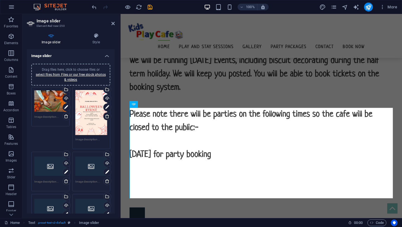
click at [53, 164] on div "Drag files here, click to choose files or select files from Files or our free s…" at bounding box center [50, 166] width 32 height 22
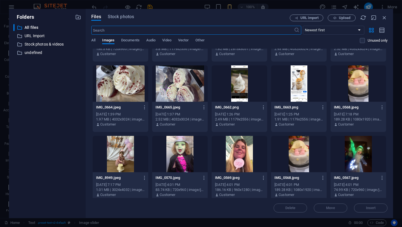
scroll to position [126, 0]
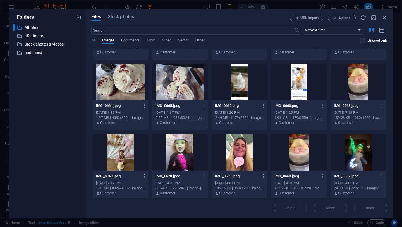
click at [185, 149] on div at bounding box center [180, 152] width 56 height 36
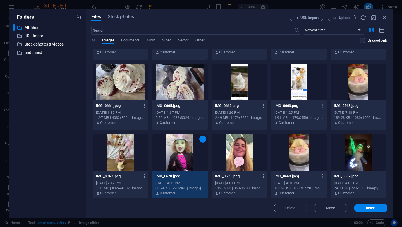
click at [185, 149] on div "1" at bounding box center [180, 152] width 56 height 36
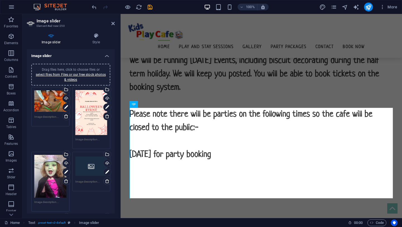
click at [88, 165] on div "Drag files here, click to choose files or select files from Files or our free s…" at bounding box center [91, 166] width 32 height 22
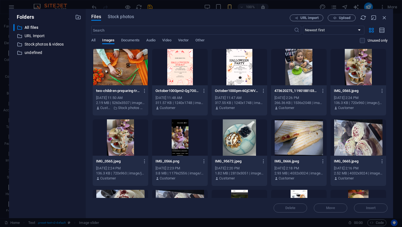
click at [228, 69] on div at bounding box center [240, 67] width 56 height 36
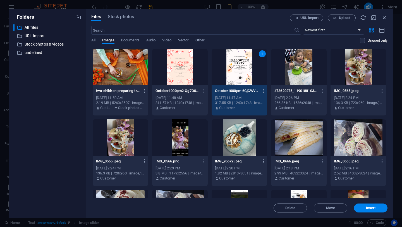
click at [228, 69] on div "1" at bounding box center [240, 67] width 56 height 36
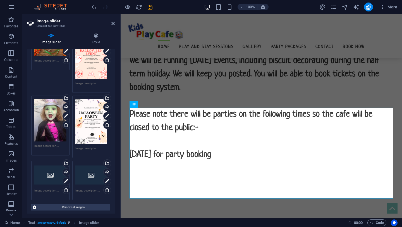
scroll to position [57, 0]
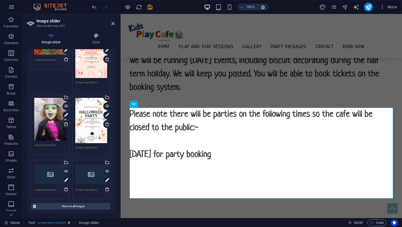
click at [52, 173] on div "Drag files here, click to choose files or select files from Files or our free s…" at bounding box center [50, 174] width 32 height 22
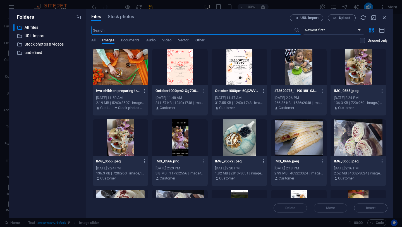
click at [52, 173] on body "Kids Play Cafe Home Favorites Elements Columns Content Boxes Accordion Tables F…" at bounding box center [201, 113] width 402 height 227
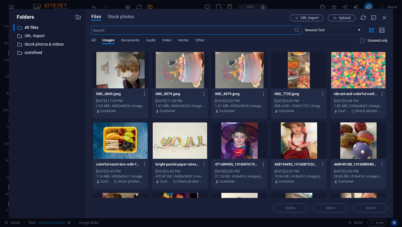
scroll to position [495, 0]
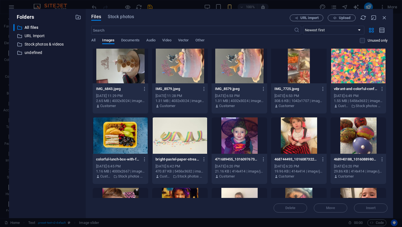
click at [237, 140] on div at bounding box center [240, 135] width 56 height 36
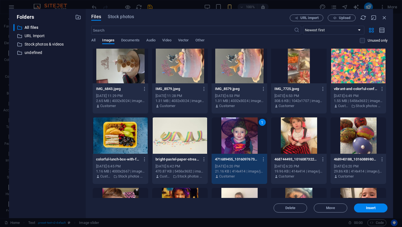
drag, startPoint x: 237, startPoint y: 140, endPoint x: 116, endPoint y: 127, distance: 121.5
click at [237, 140] on div "1" at bounding box center [240, 135] width 56 height 36
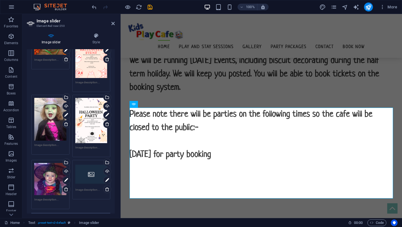
click at [89, 178] on div "Drag files here, click to choose files or select files from Files or our free s…" at bounding box center [91, 174] width 32 height 22
click at [89, 178] on body "Kids Play Cafe Home Favorites Elements Columns Content Boxes Accordion Tables F…" at bounding box center [201, 113] width 402 height 227
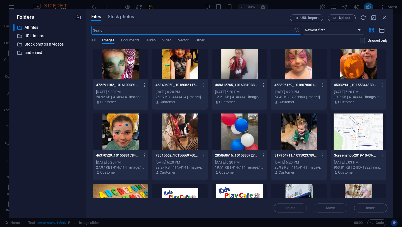
scroll to position [643, 0]
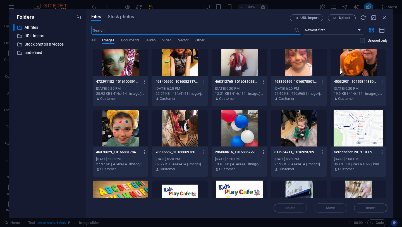
click at [177, 134] on div at bounding box center [180, 128] width 56 height 36
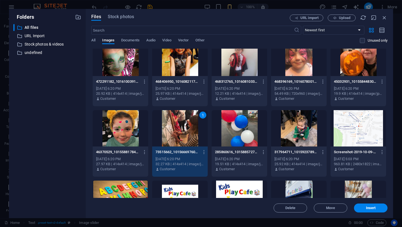
click at [177, 134] on div "1" at bounding box center [180, 128] width 56 height 36
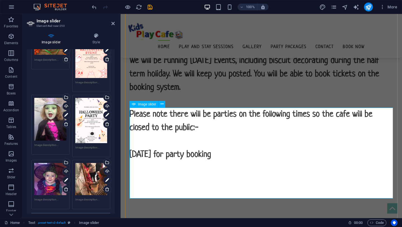
type input "1"
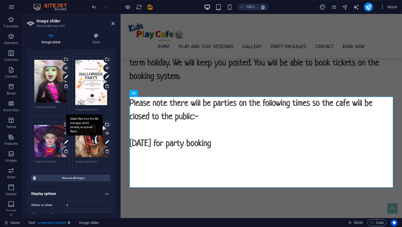
scroll to position [101, 0]
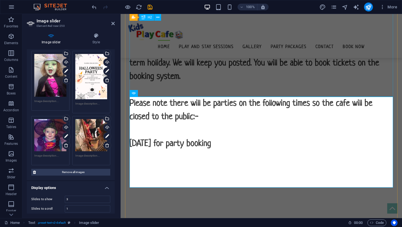
click at [210, 71] on div "Welcome, my name is [PERSON_NAME] and my family and I are delighted to be the n…" at bounding box center [262, 29] width 264 height 322
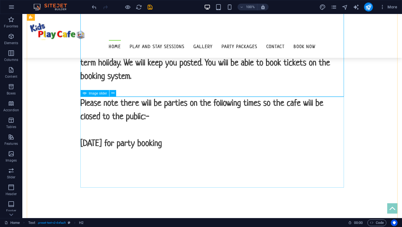
select select "px"
select select "ms"
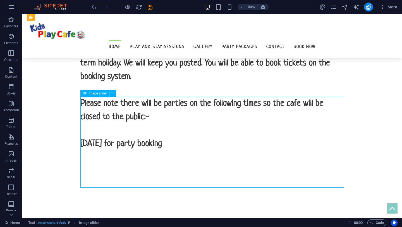
select select "s"
select select "progressive"
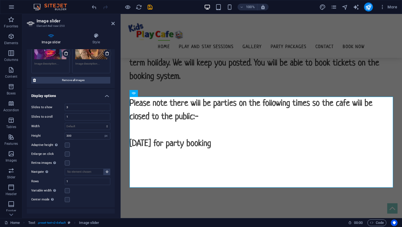
scroll to position [193, 0]
click at [143, 92] on span "Image slider" at bounding box center [147, 93] width 18 height 3
click at [144, 93] on span "Image slider" at bounding box center [147, 93] width 18 height 3
click at [176, 65] on div "Welcome, my name is [PERSON_NAME] and my family and I are delighted to be the n…" at bounding box center [262, 29] width 264 height 322
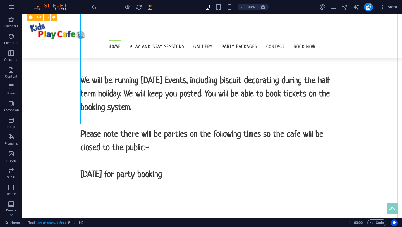
scroll to position [495, 0]
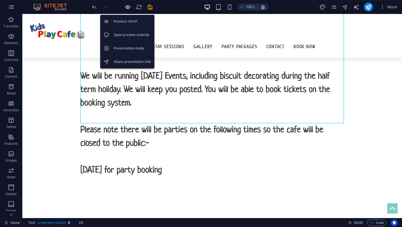
click at [129, 6] on icon "button" at bounding box center [128, 7] width 6 height 6
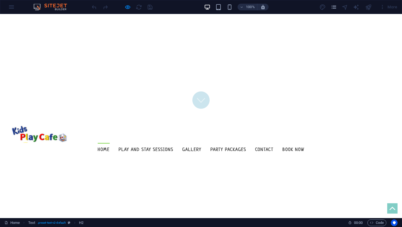
scroll to position [0, 0]
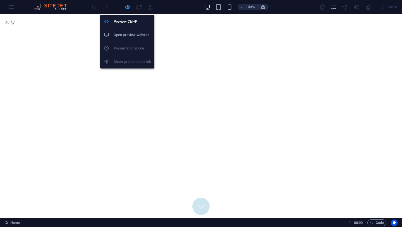
click at [128, 7] on icon "button" at bounding box center [128, 7] width 6 height 6
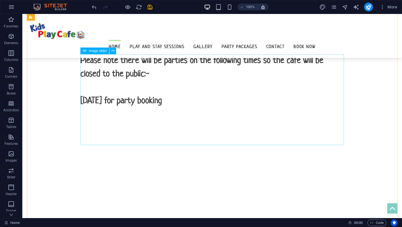
scroll to position [565, 0]
click at [110, 147] on div "1 2 3 4 5 6 1 2 3 4 5 6 7 8 9 10 11 12 13 14 15 16 17 18 19 20 21 22 23 24 25 2…" at bounding box center [212, 189] width 264 height 84
select select "px"
select select "ms"
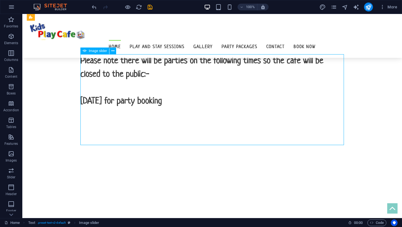
select select "s"
select select "progressive"
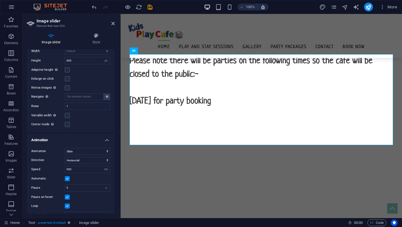
scroll to position [271, 0]
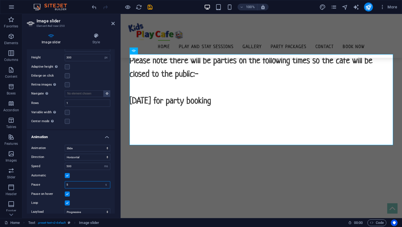
click at [75, 183] on input "5" at bounding box center [87, 184] width 45 height 7
type input "3"
click at [96, 120] on div "Center mode Enables centered view with partial previous/next slide. Use with od…" at bounding box center [70, 121] width 79 height 7
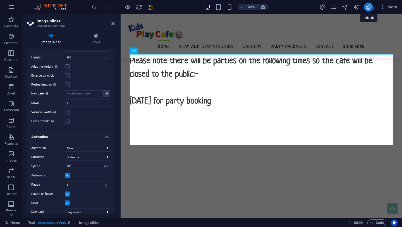
drag, startPoint x: 368, startPoint y: 8, endPoint x: 340, endPoint y: 5, distance: 28.1
click at [368, 8] on icon "publish" at bounding box center [369, 7] width 6 height 6
